Goal: Transaction & Acquisition: Purchase product/service

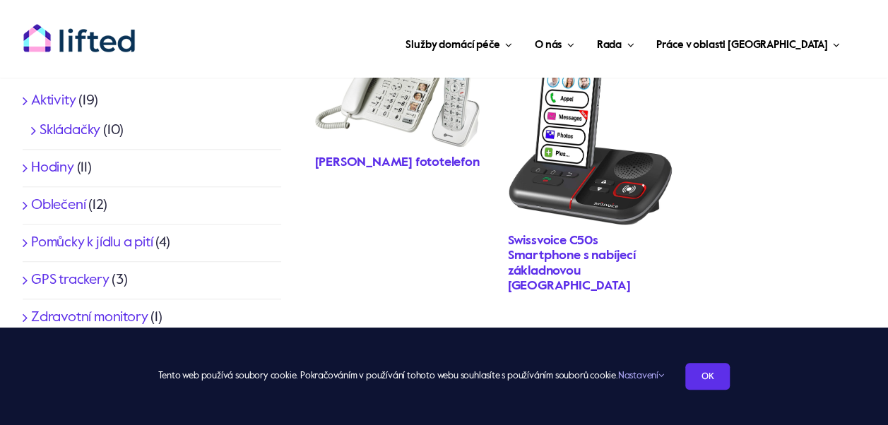
scroll to position [424, 0]
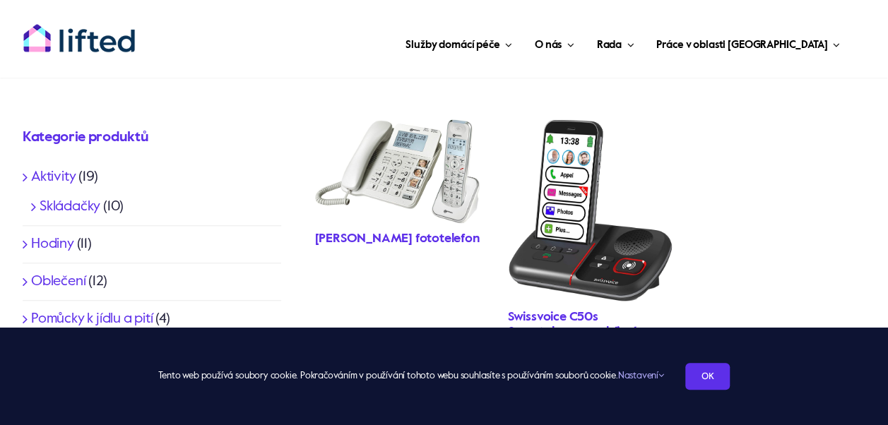
click at [367, 240] on link "[PERSON_NAME] fototelefon" at bounding box center [397, 238] width 165 height 13
